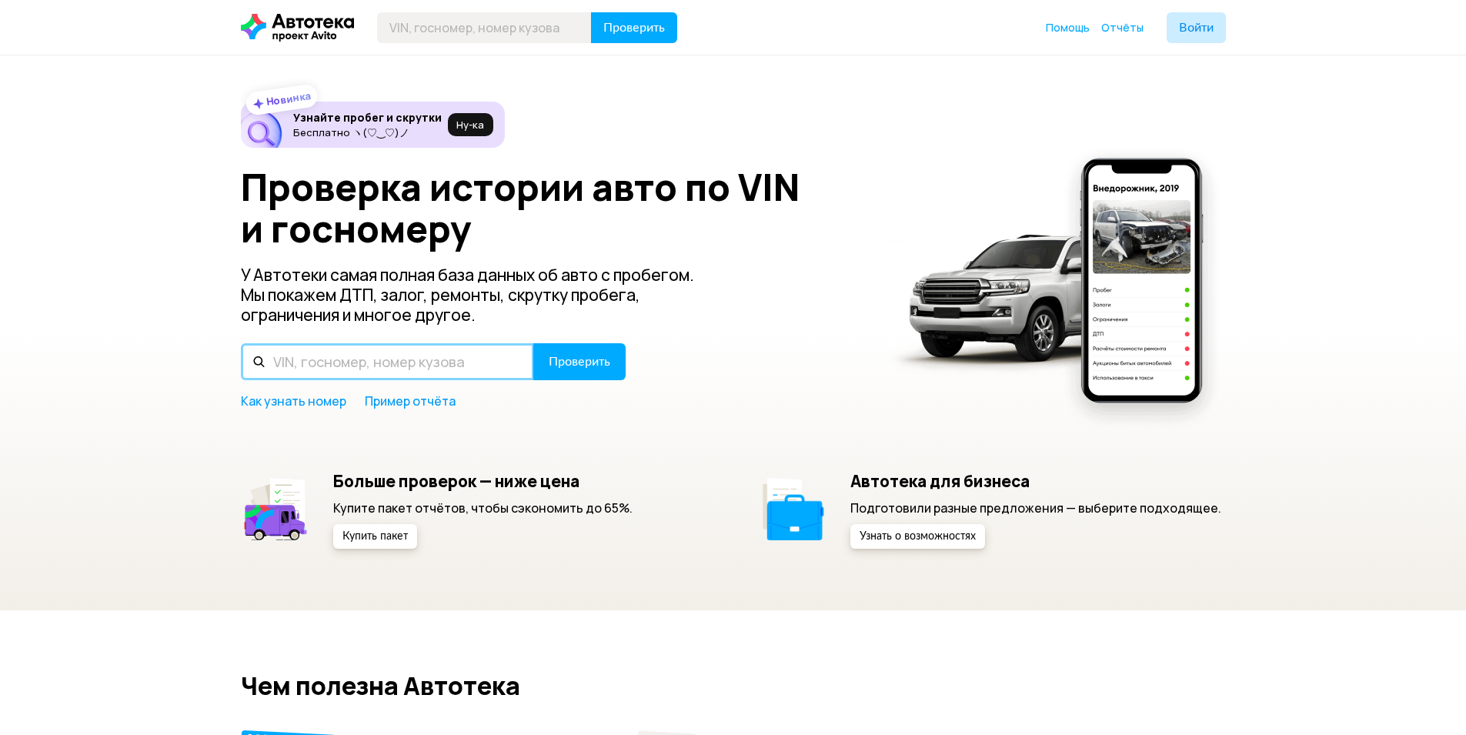
click at [461, 352] on input "text" at bounding box center [387, 361] width 293 height 37
paste input "Р408НМ136"
type input "Р408НМ136"
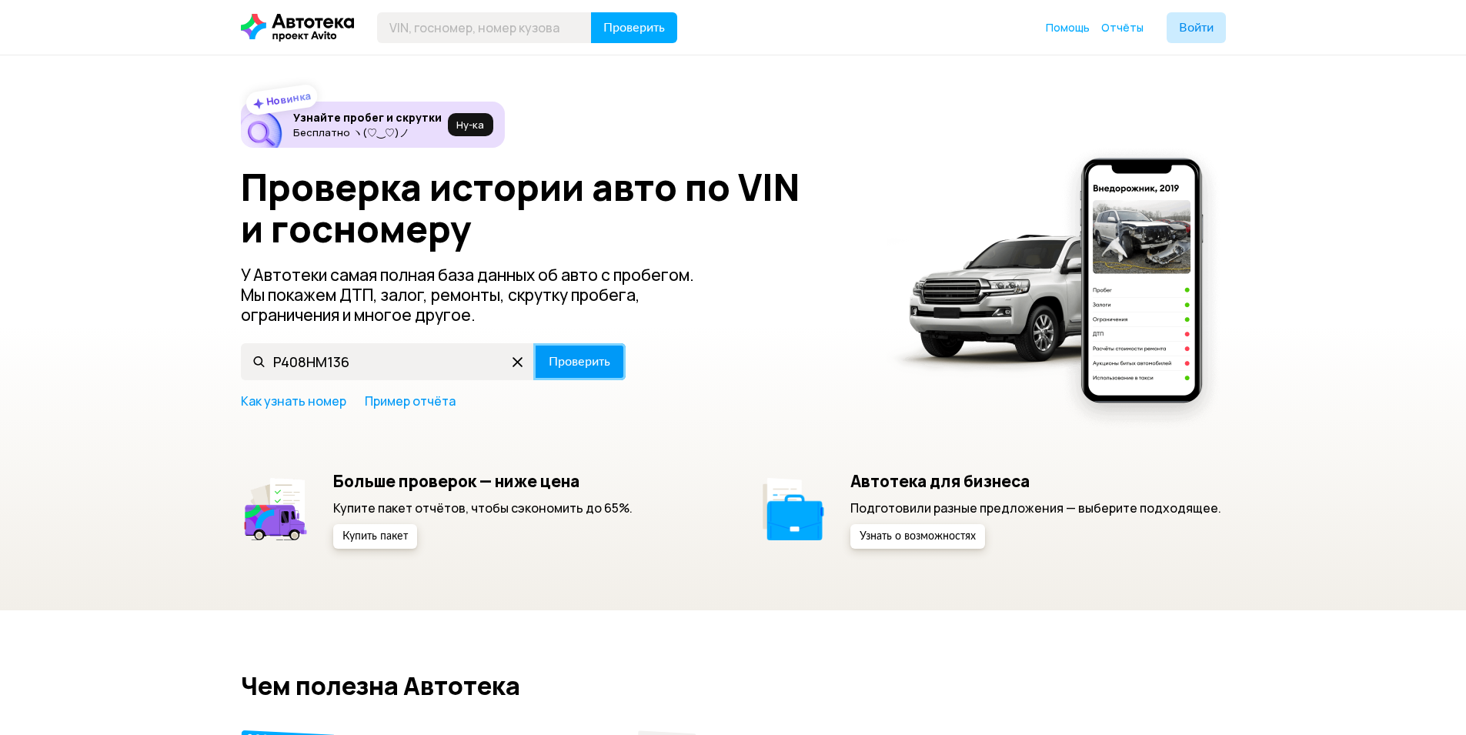
click at [567, 367] on span "Проверить" at bounding box center [580, 361] width 62 height 12
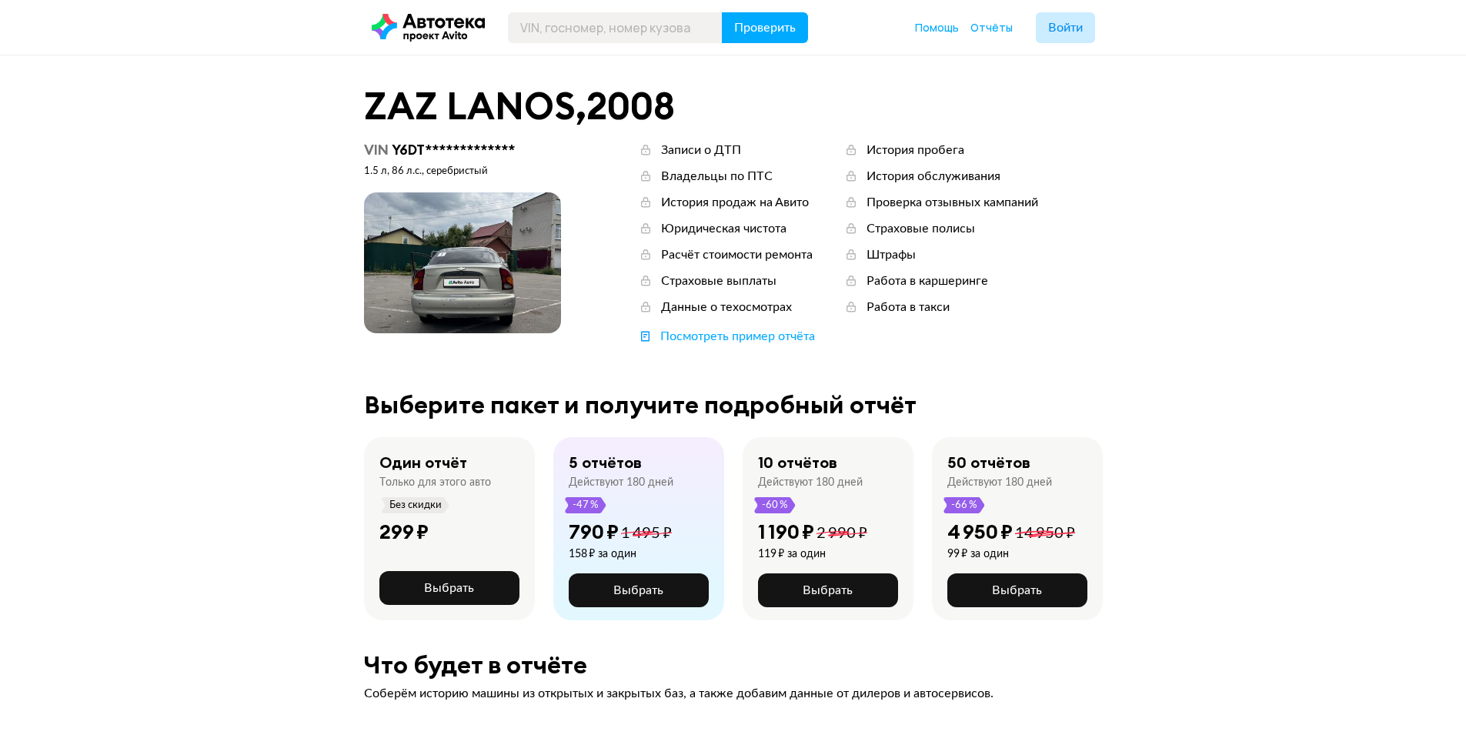
click at [499, 277] on span at bounding box center [462, 262] width 197 height 141
drag, startPoint x: 452, startPoint y: 280, endPoint x: 370, endPoint y: 290, distance: 82.9
click at [370, 290] on span at bounding box center [462, 262] width 197 height 141
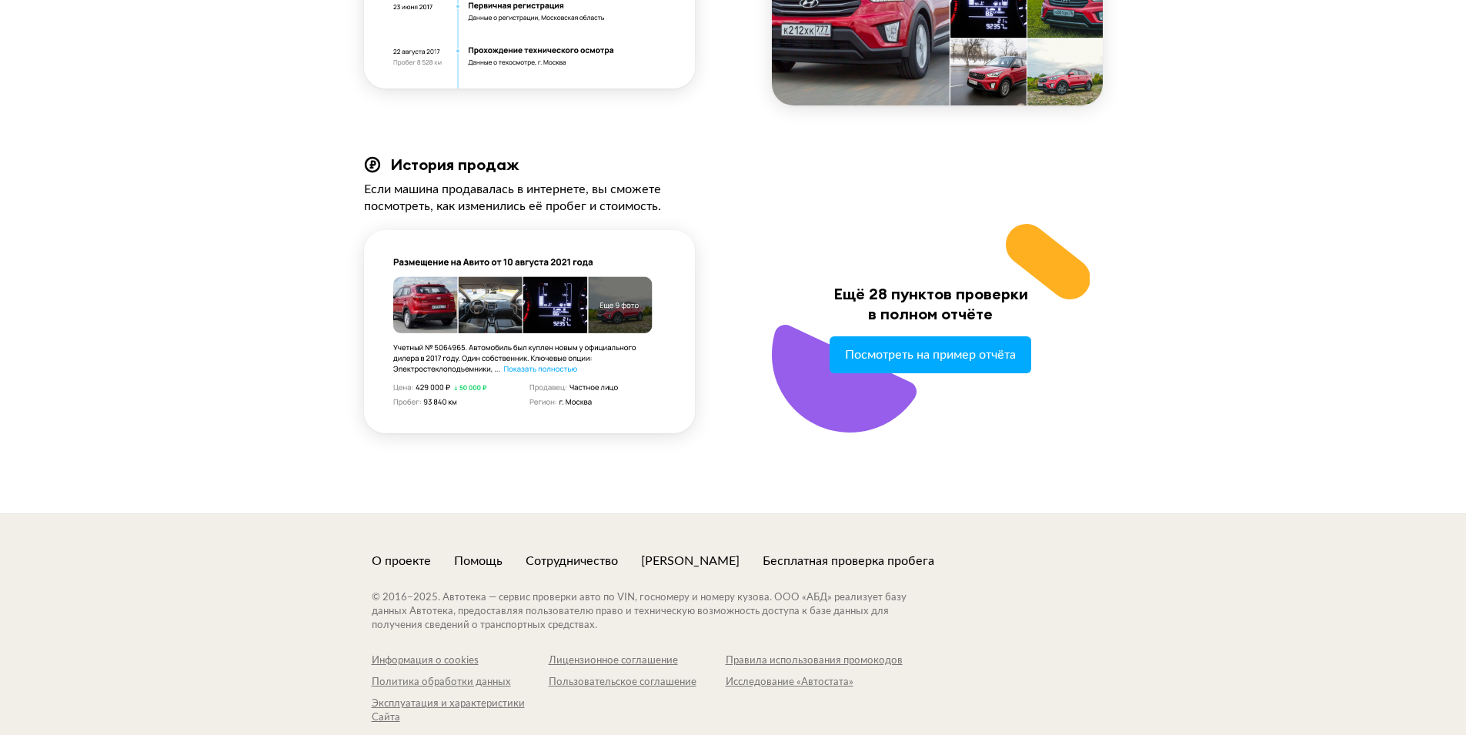
drag, startPoint x: 255, startPoint y: 392, endPoint x: 207, endPoint y: 185, distance: 212.6
